Goal: Task Accomplishment & Management: Manage account settings

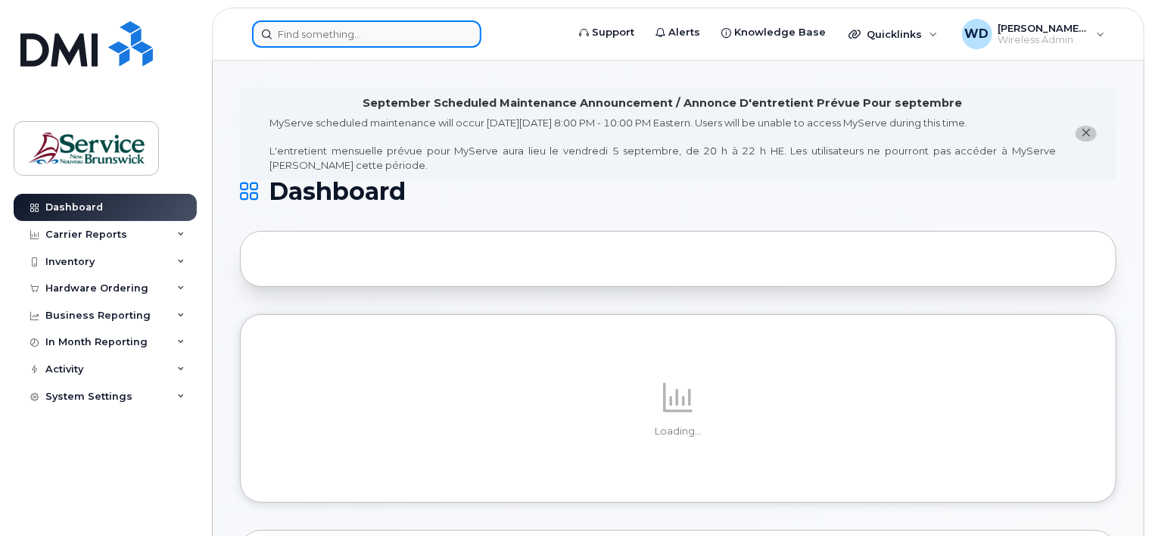
click at [351, 38] on input at bounding box center [366, 33] width 229 height 27
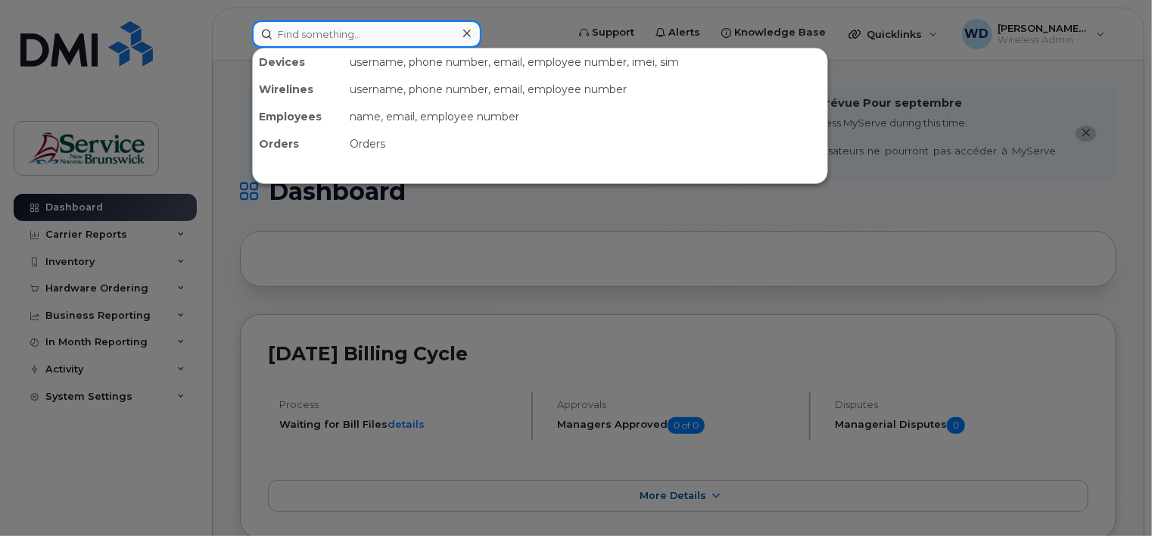
paste input "[PHONE_NUMBER]"
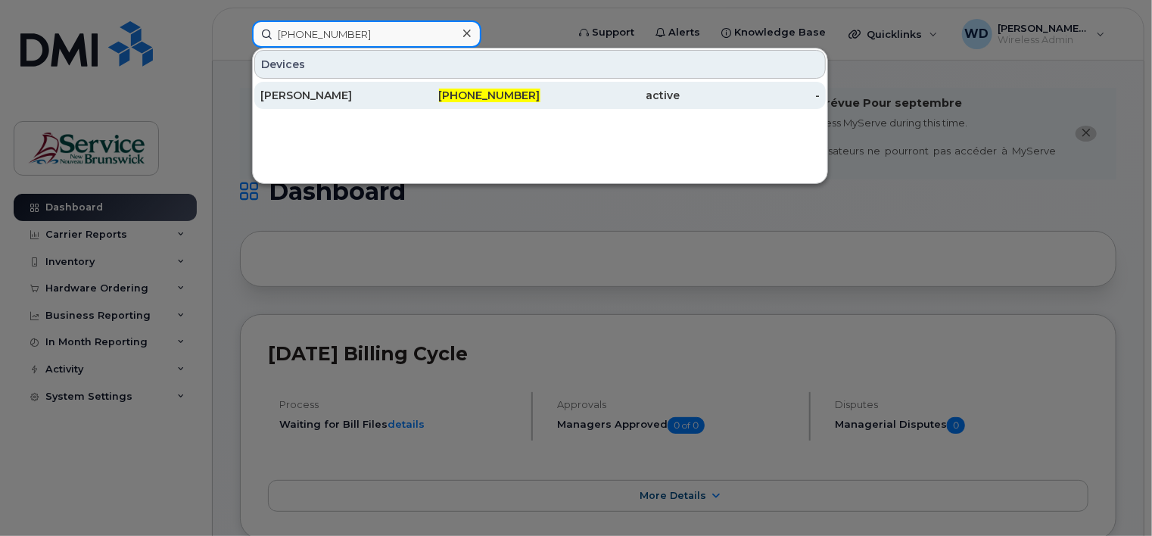
type input "[PHONE_NUMBER]"
click at [354, 92] on div "[PERSON_NAME]" at bounding box center [330, 95] width 140 height 15
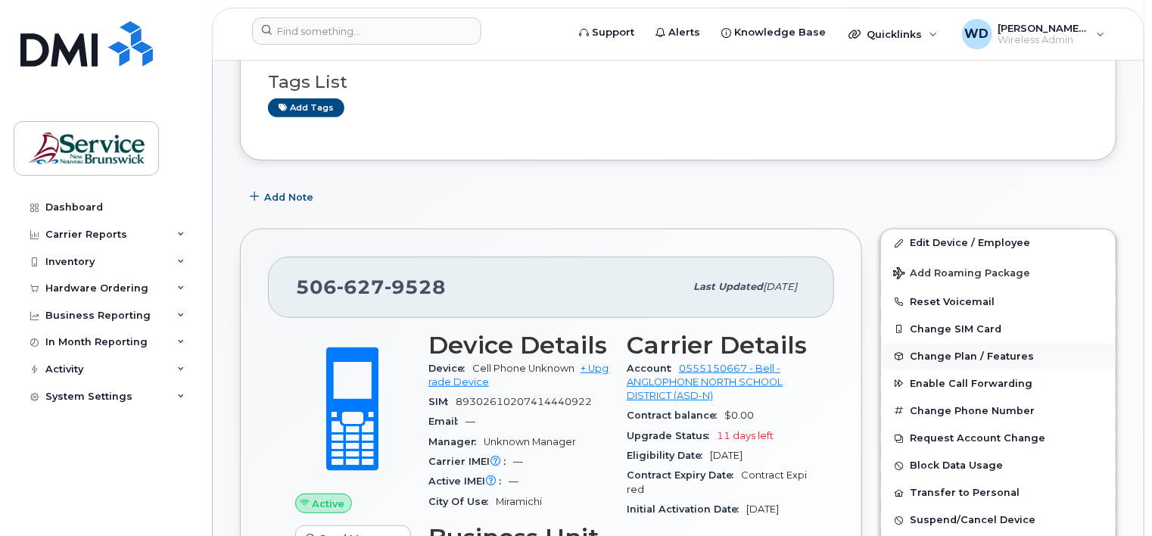
scroll to position [303, 0]
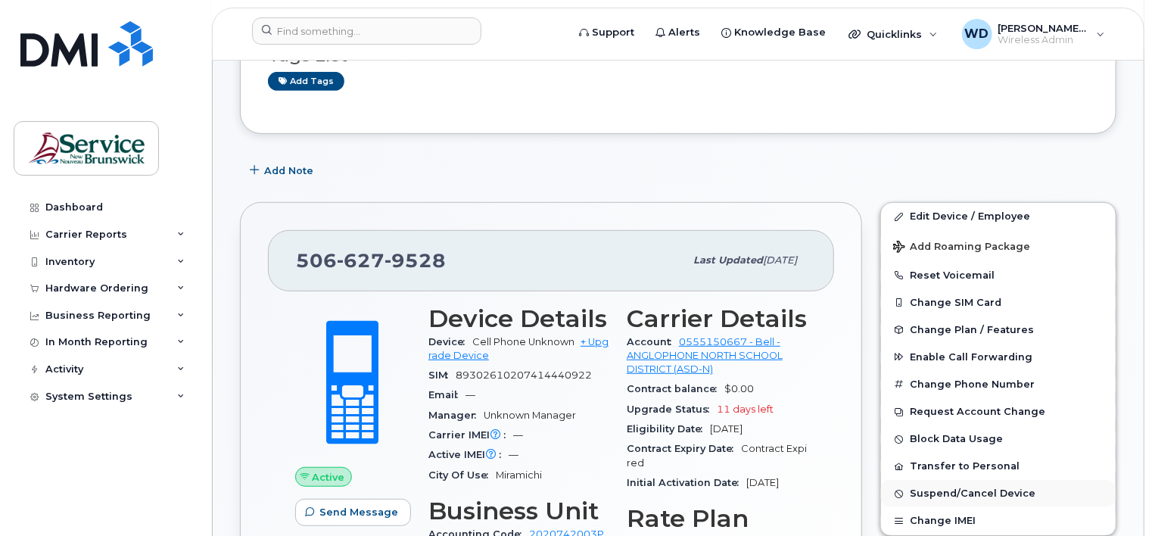
click at [949, 488] on span "Suspend/Cancel Device" at bounding box center [973, 493] width 126 height 11
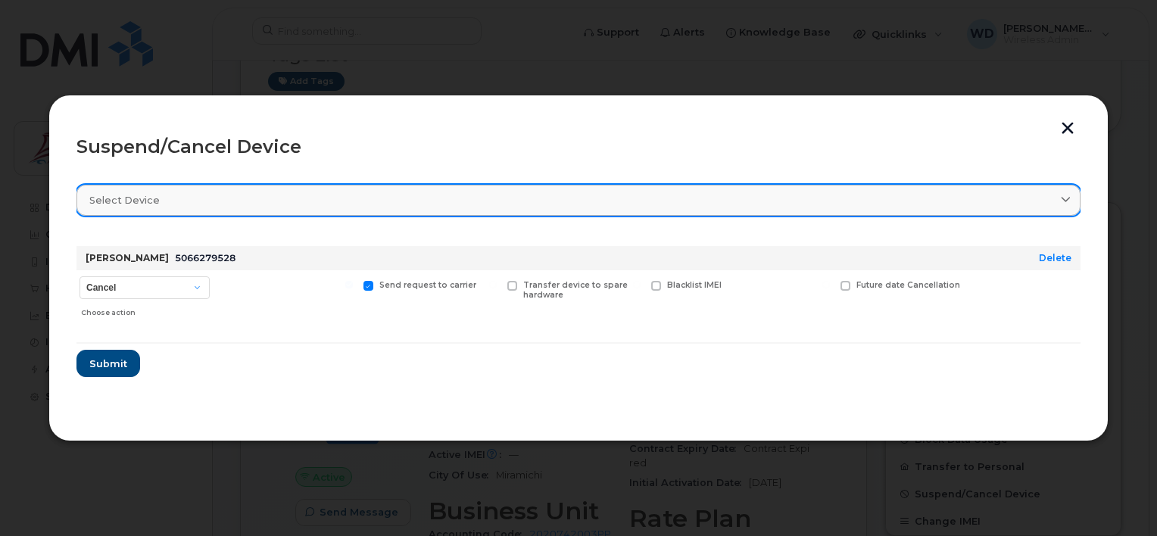
click at [773, 203] on div "Select device" at bounding box center [578, 200] width 978 height 14
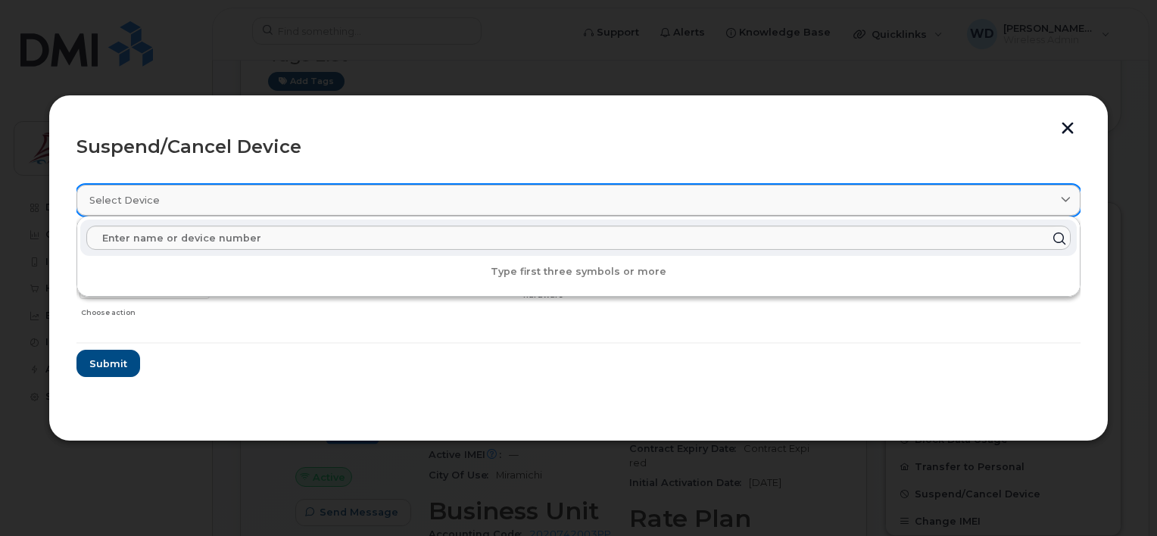
click at [773, 203] on div "Select device" at bounding box center [578, 200] width 978 height 14
click at [1066, 193] on span at bounding box center [1065, 200] width 14 height 14
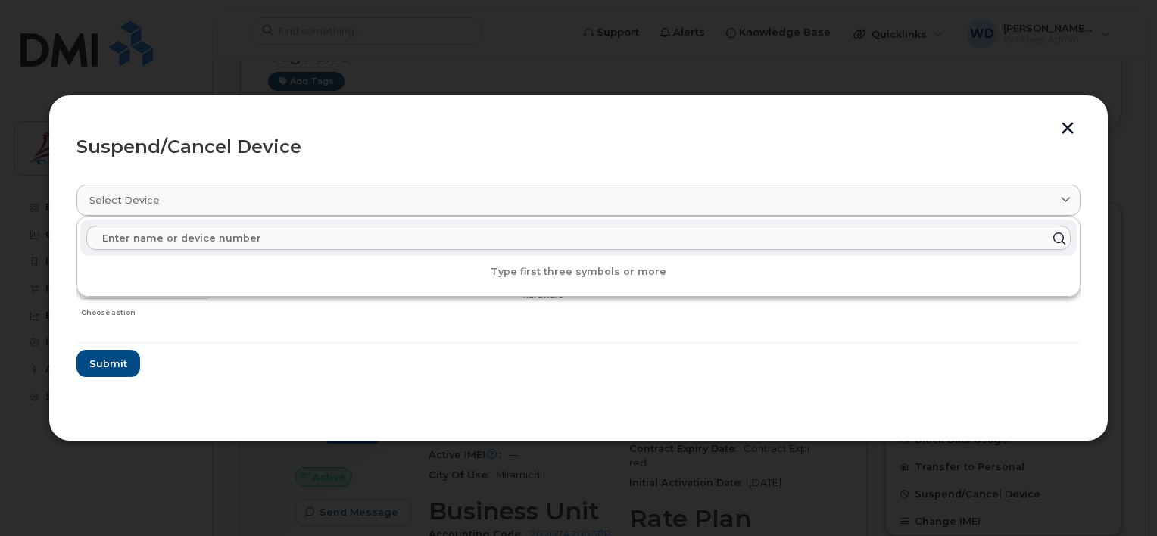
click at [949, 142] on div "Suspend/Cancel Device" at bounding box center [578, 147] width 1004 height 18
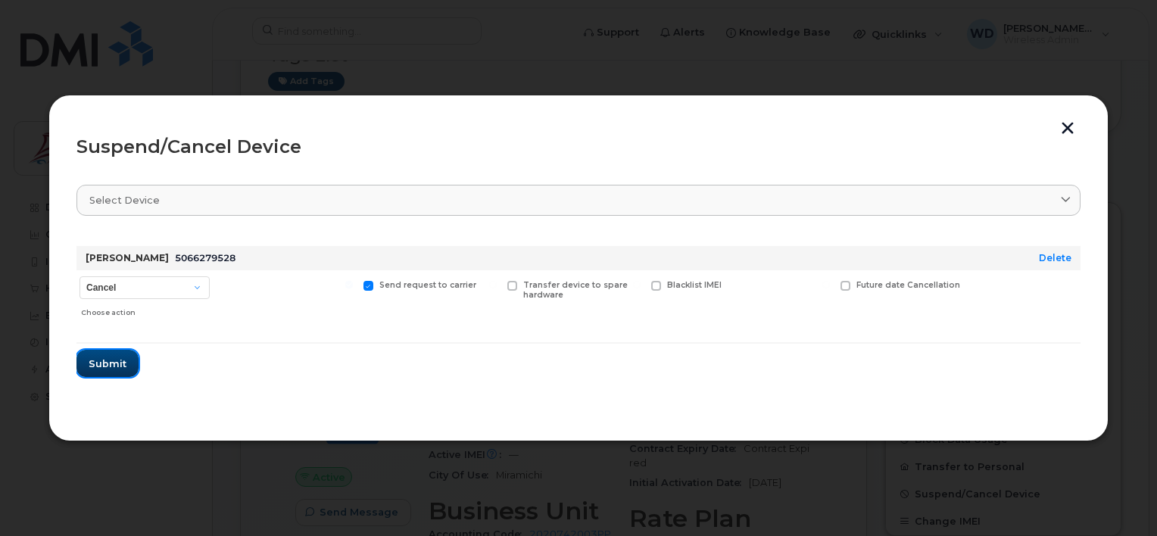
click at [127, 366] on button "Submit" at bounding box center [107, 363] width 62 height 27
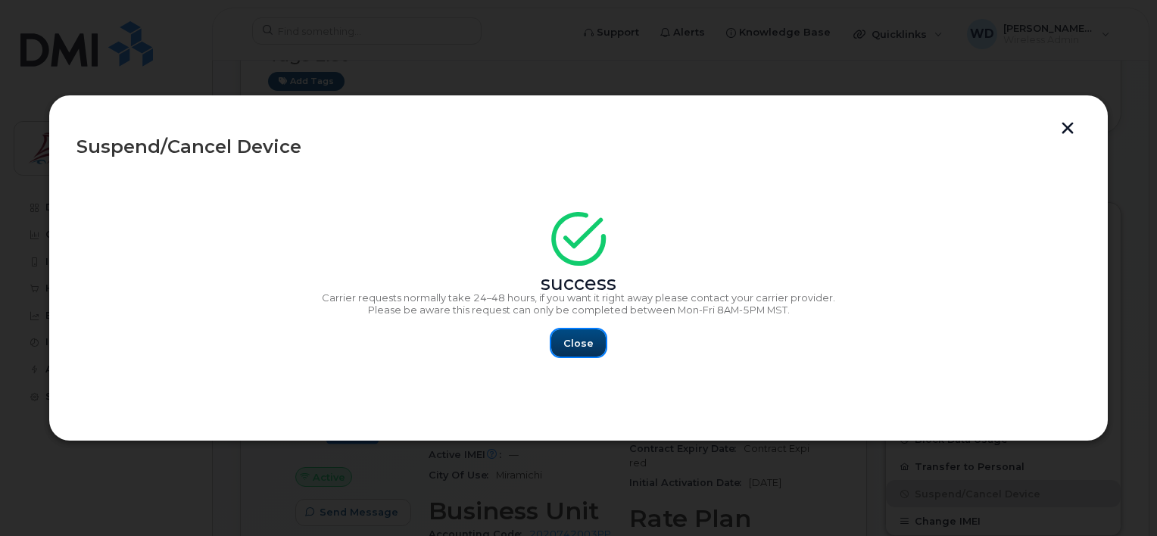
click at [589, 340] on span "Close" at bounding box center [578, 343] width 30 height 14
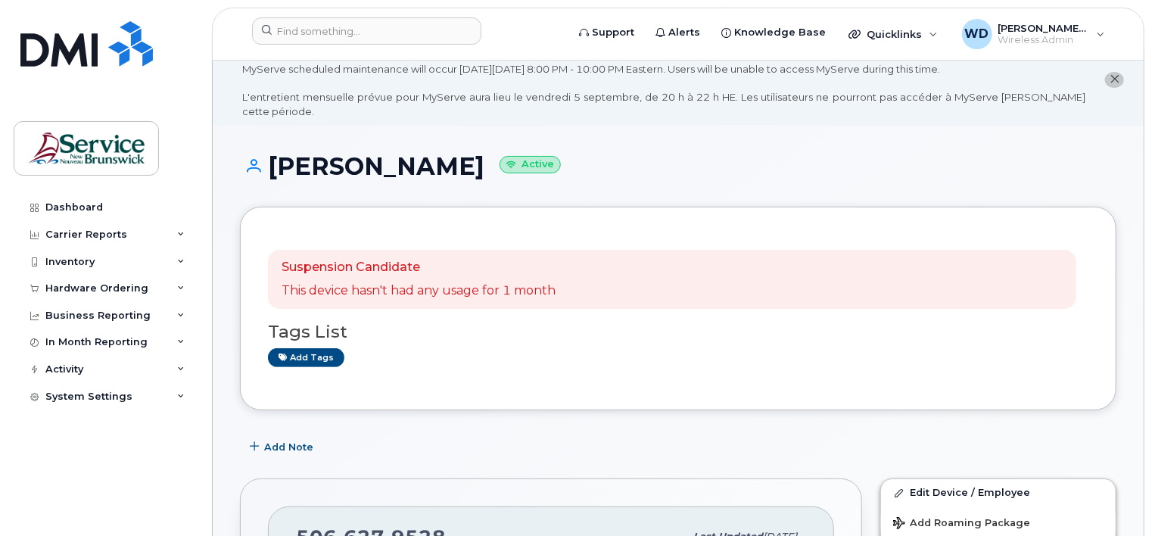
scroll to position [0, 0]
